Goal: Obtain resource: Obtain resource

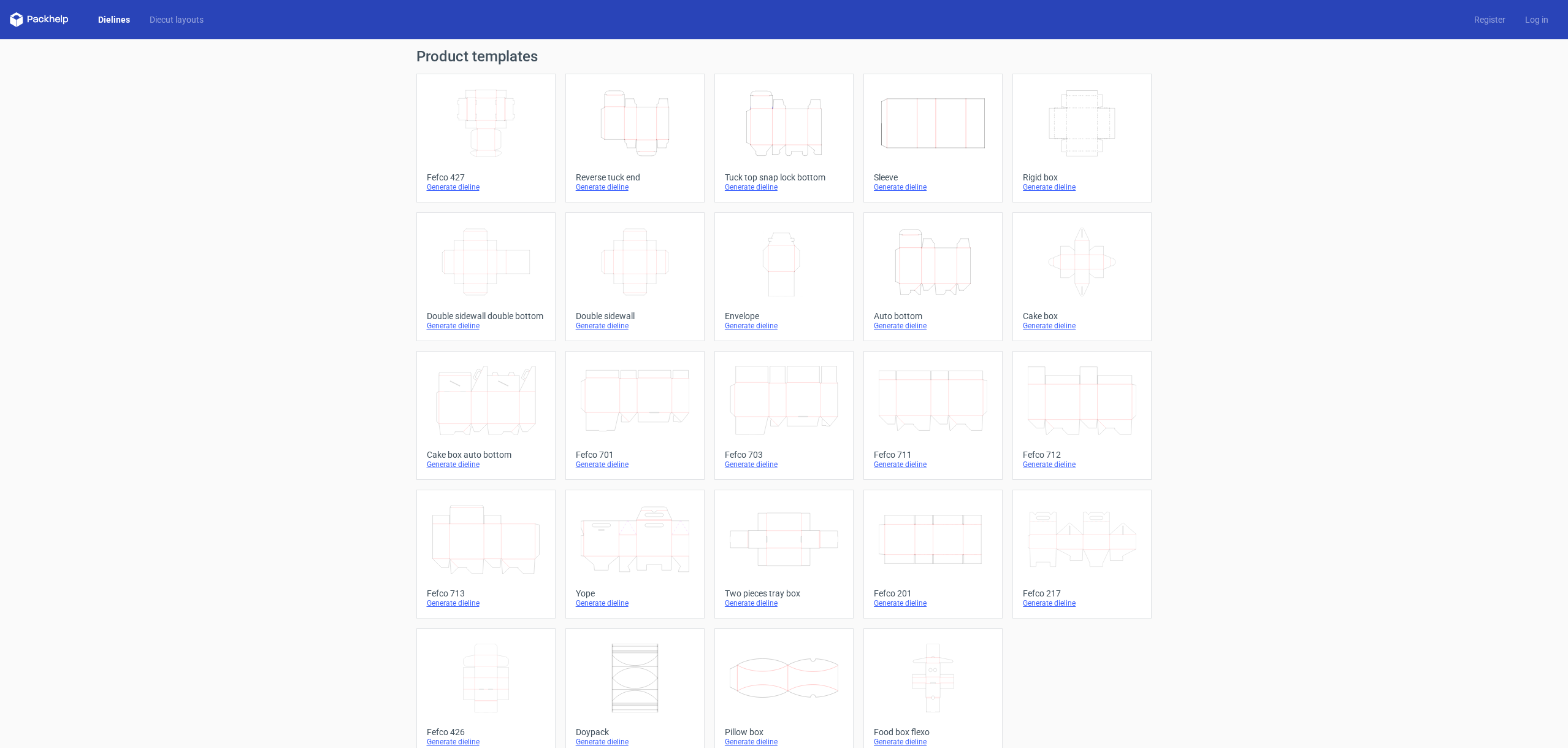
click at [645, 128] on icon "Height Depth Width" at bounding box center [635, 123] width 109 height 69
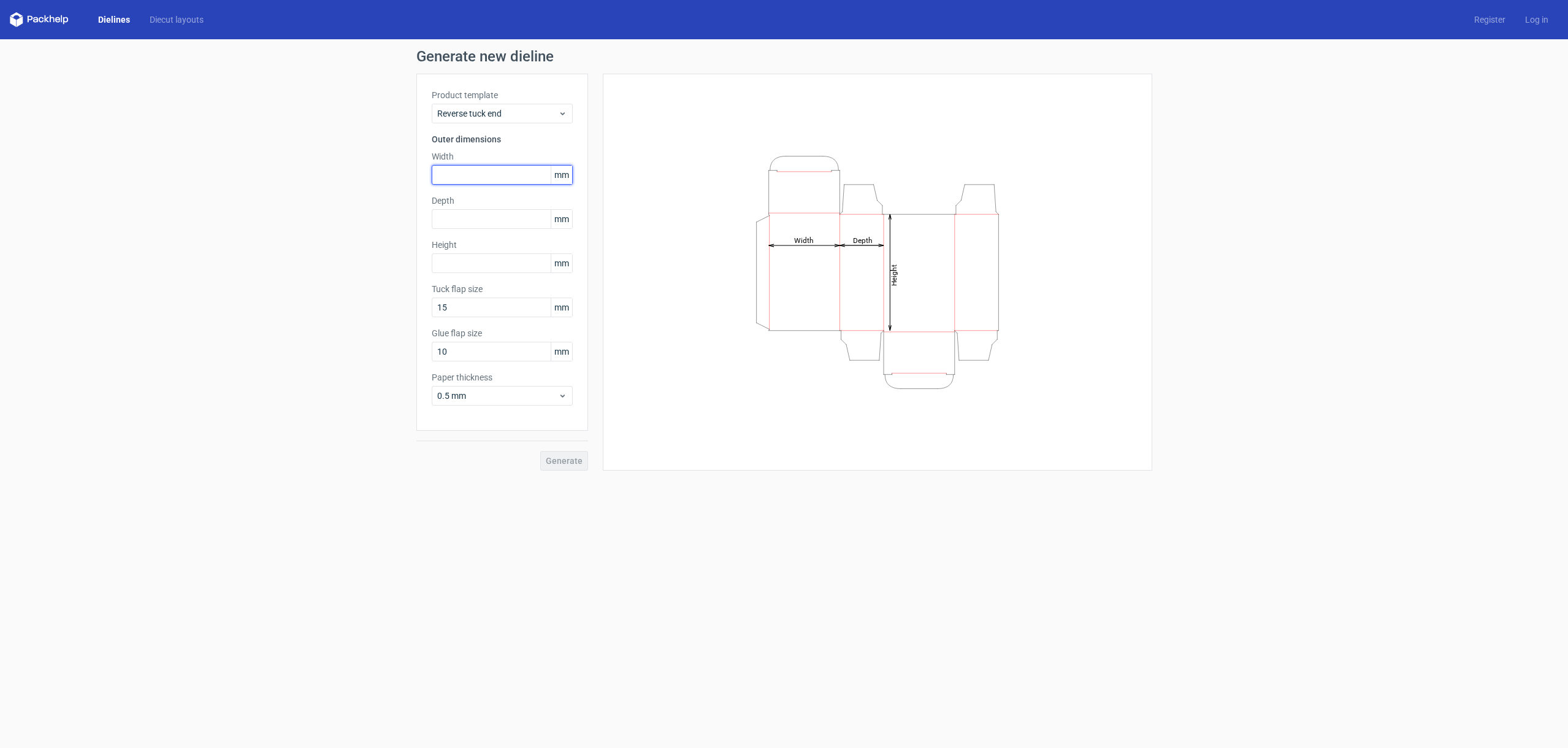
click at [490, 177] on input "text" at bounding box center [502, 175] width 141 height 19
type input "105"
click at [462, 221] on input "text" at bounding box center [502, 219] width 141 height 19
type input "35"
click at [484, 268] on input "text" at bounding box center [502, 263] width 141 height 19
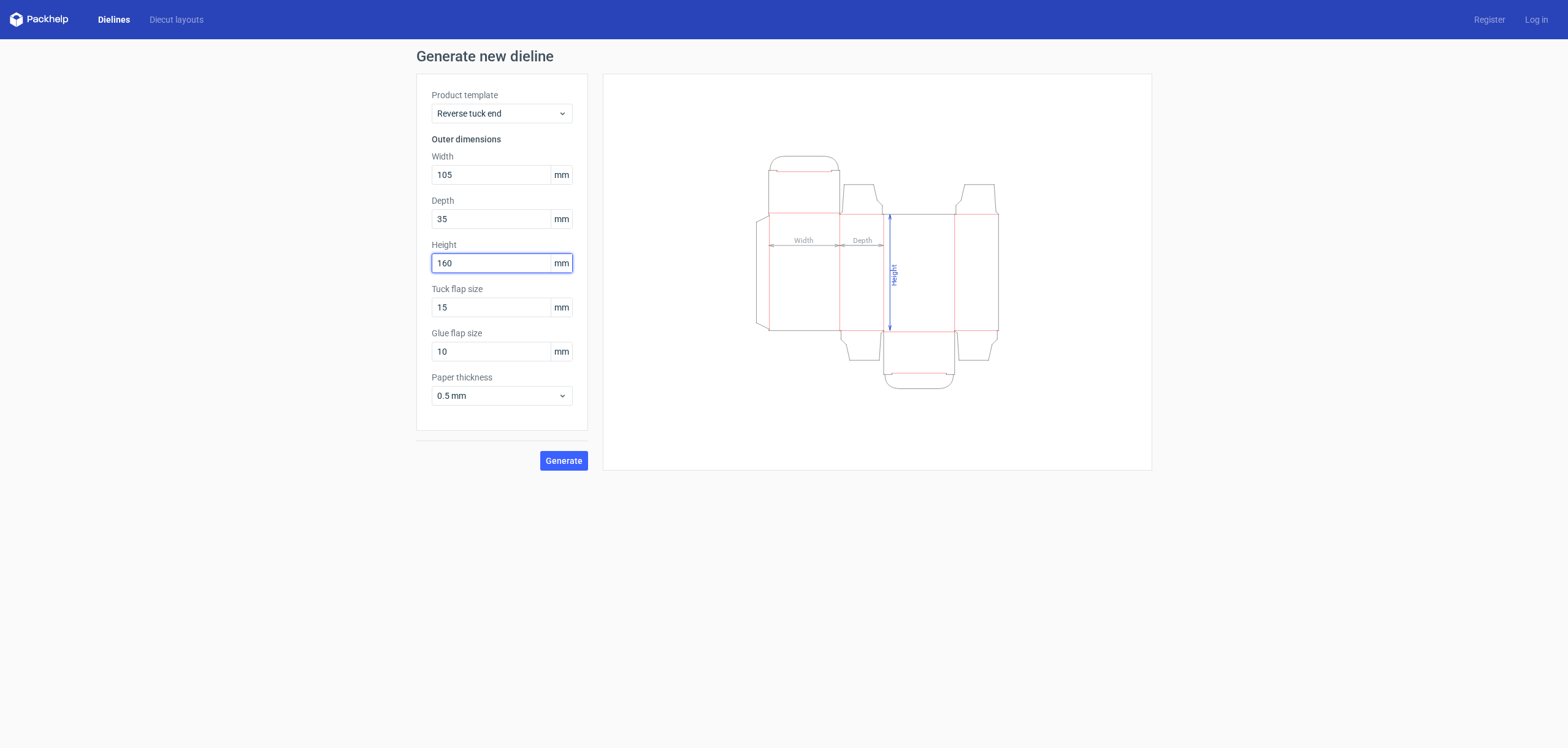
click at [540, 451] on button "Generate" at bounding box center [564, 460] width 48 height 19
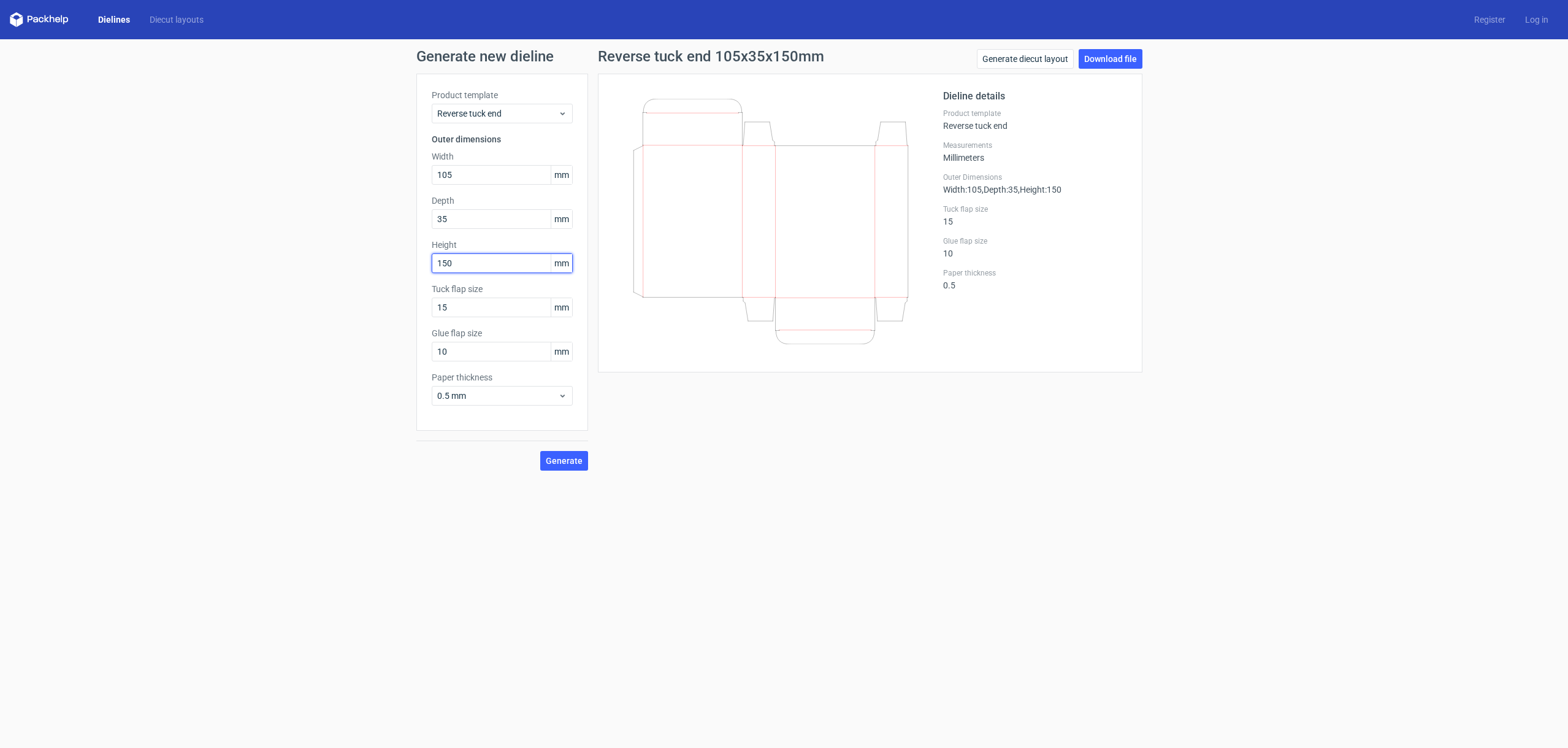
type input "150"
click at [540, 451] on button "Generate" at bounding box center [564, 460] width 48 height 19
click at [562, 466] on button "Generate" at bounding box center [564, 460] width 48 height 19
click at [1104, 62] on link "Download file" at bounding box center [1111, 59] width 64 height 19
click at [326, 226] on div "Generate new dieline Product template Reverse tuck end Outer dimensions Width 1…" at bounding box center [784, 259] width 1568 height 441
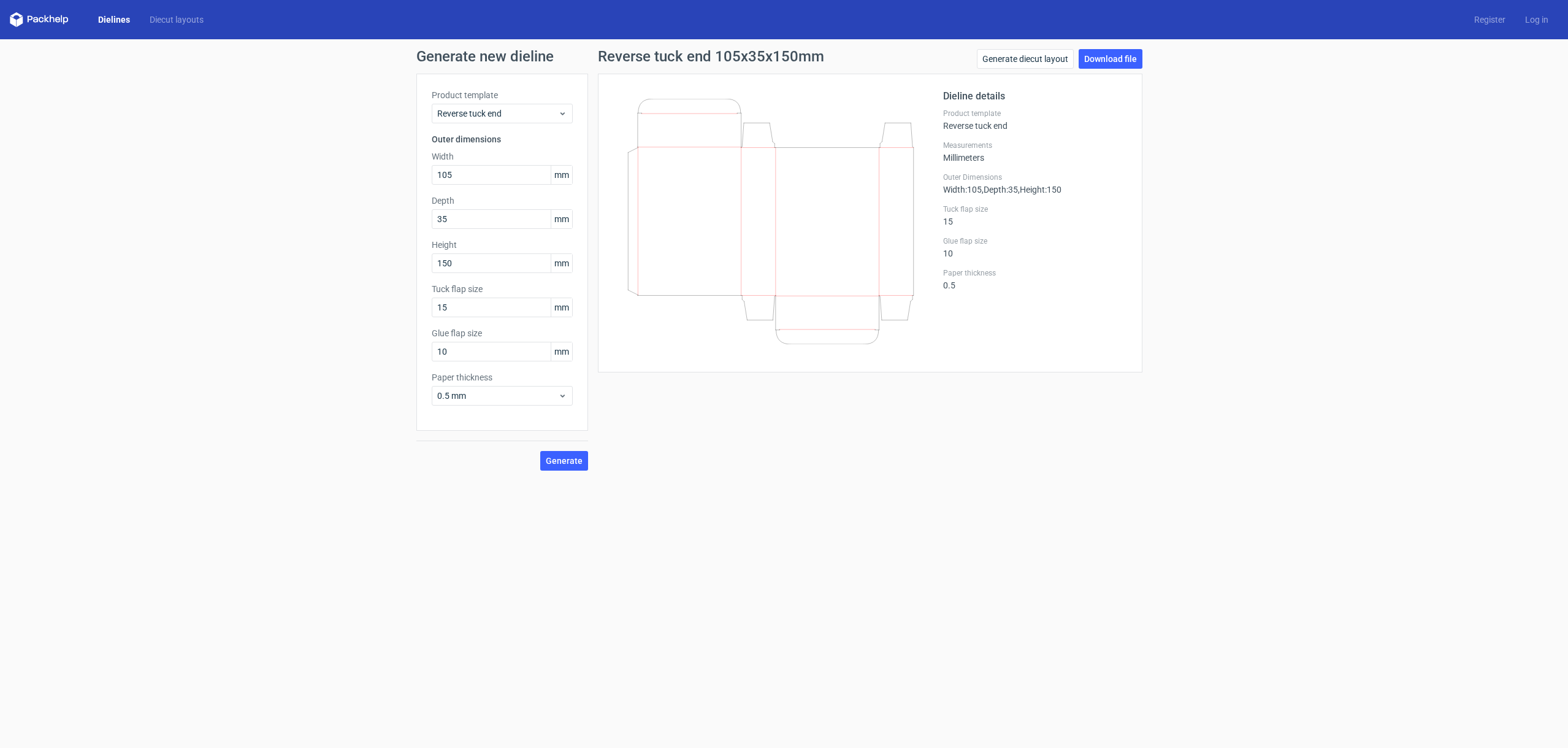
click at [1415, 169] on div "Generate new dieline Product template Reverse tuck end Outer dimensions Width 1…" at bounding box center [784, 259] width 1568 height 441
